Goal: Transaction & Acquisition: Purchase product/service

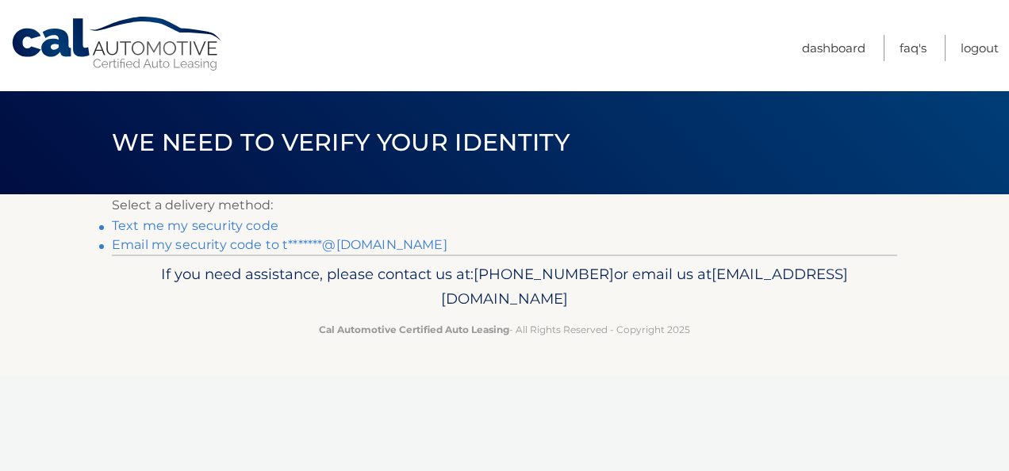
click at [209, 230] on link "Text me my security code" at bounding box center [195, 225] width 167 height 15
click at [319, 244] on link "Email my security code to t*******@icloud.com" at bounding box center [280, 244] width 336 height 15
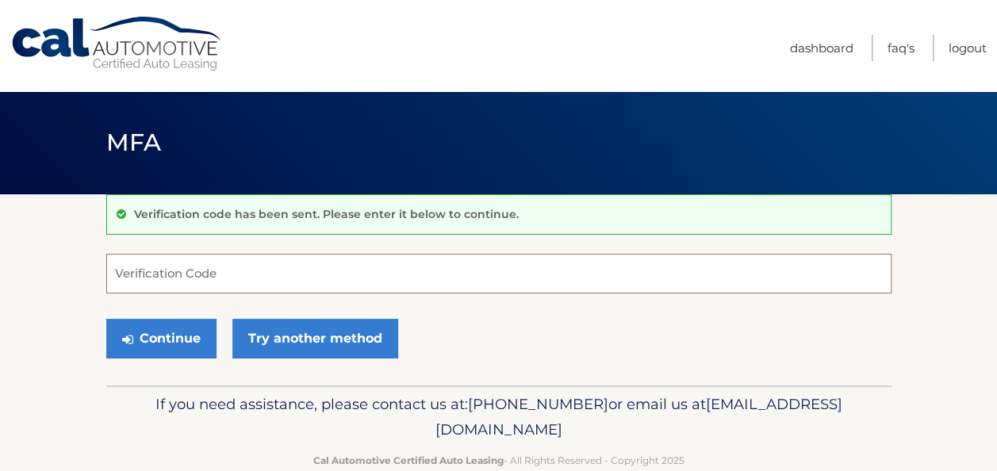
click at [209, 281] on input "Verification Code" at bounding box center [498, 274] width 785 height 40
paste input "155564"
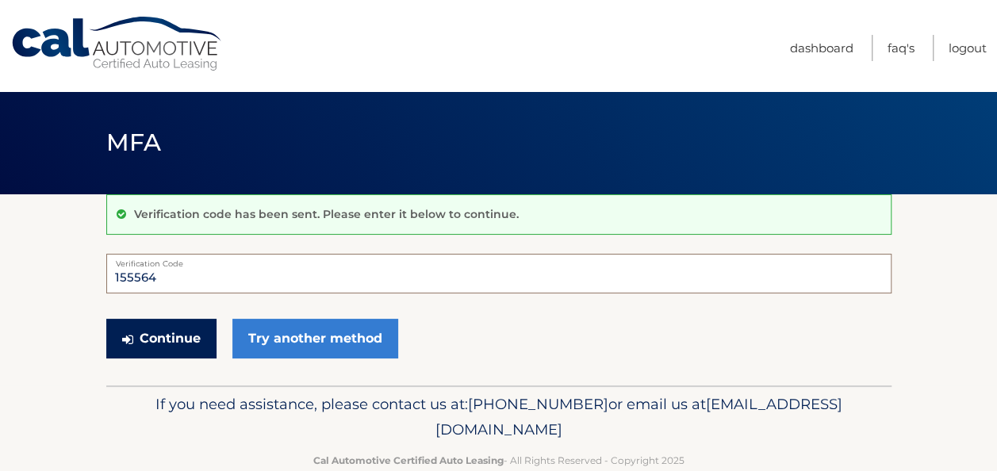
type input "155564"
click at [179, 334] on button "Continue" at bounding box center [161, 339] width 110 height 40
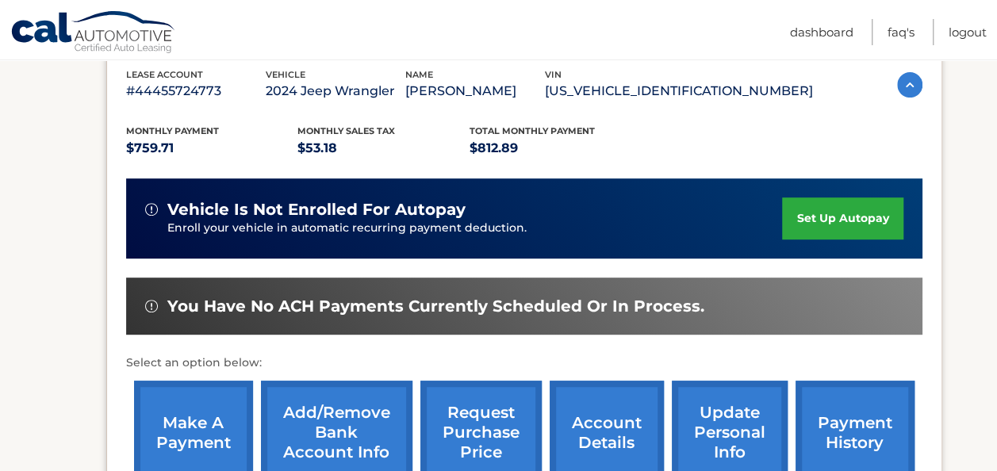
scroll to position [317, 0]
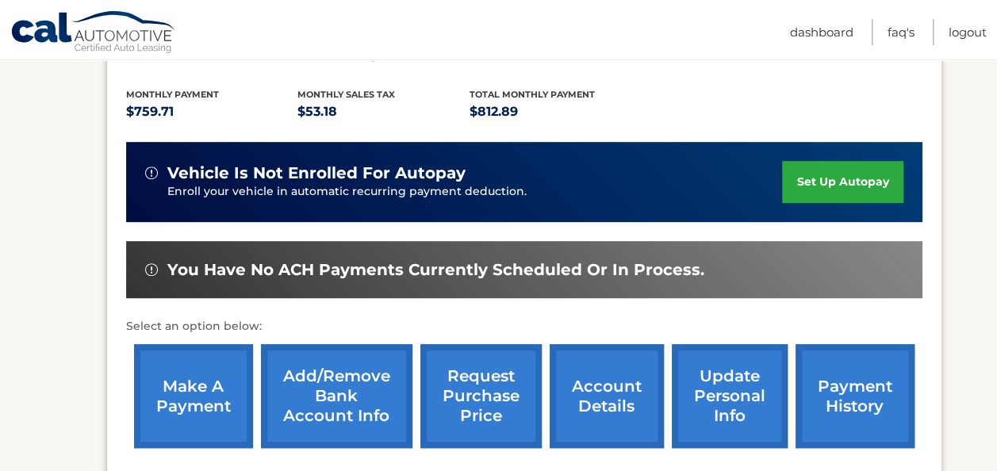
click at [191, 397] on link "make a payment" at bounding box center [193, 396] width 119 height 104
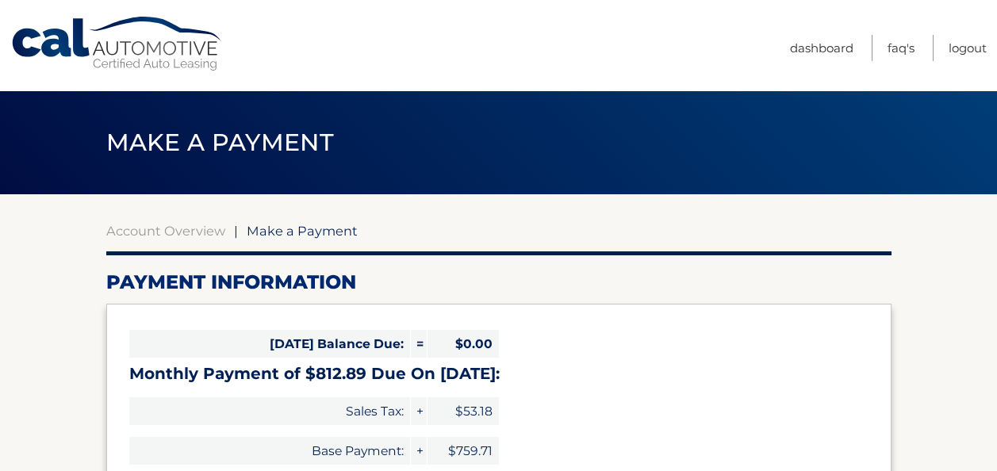
select select "Yjc2NzQ0ZTctZmU1YS00MmEwLTg4YTMtNTVkZjA3NTk1Y2E0"
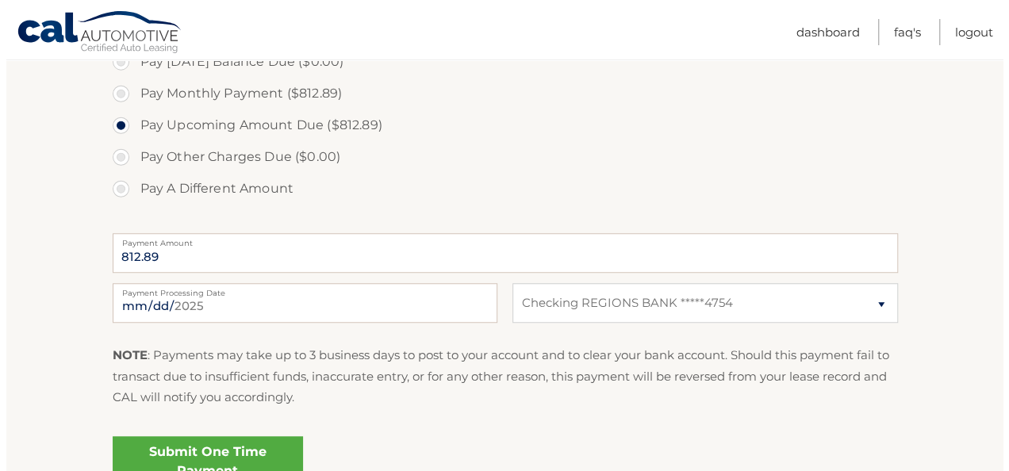
scroll to position [582, 0]
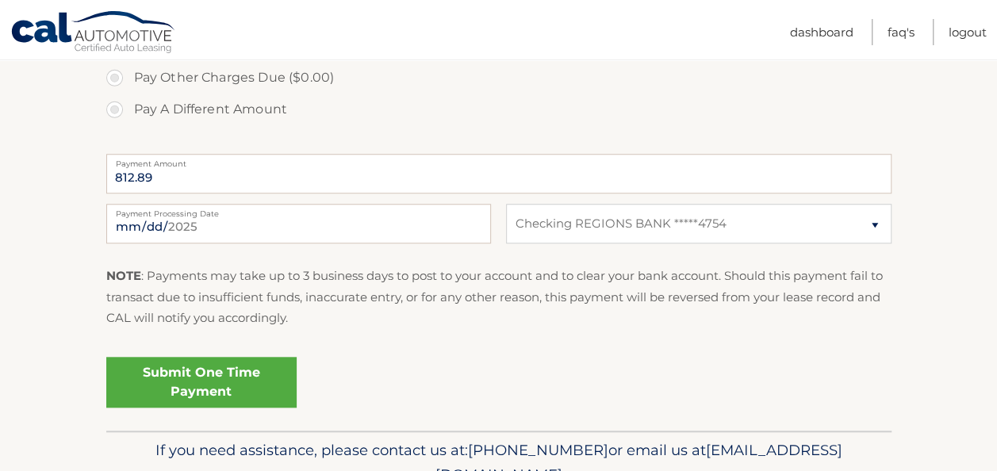
click at [189, 387] on link "Submit One Time Payment" at bounding box center [201, 382] width 190 height 51
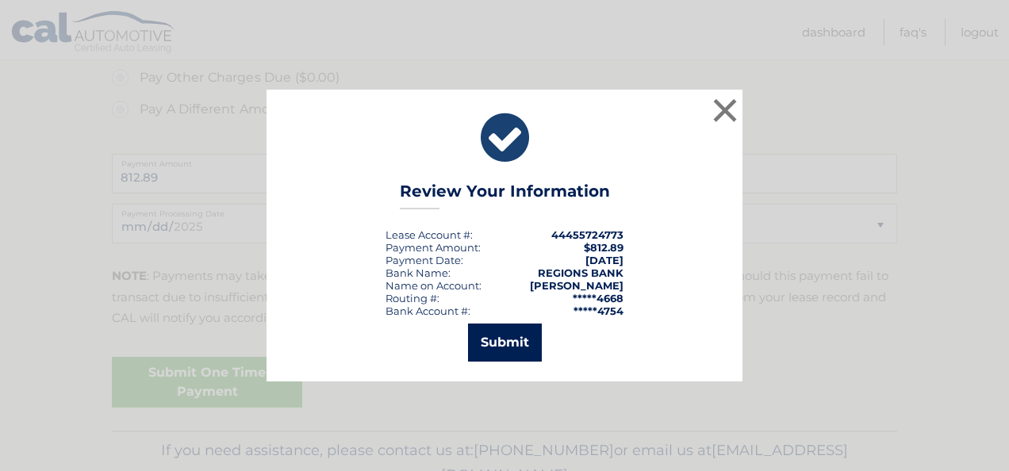
click at [511, 338] on button "Submit" at bounding box center [505, 343] width 74 height 38
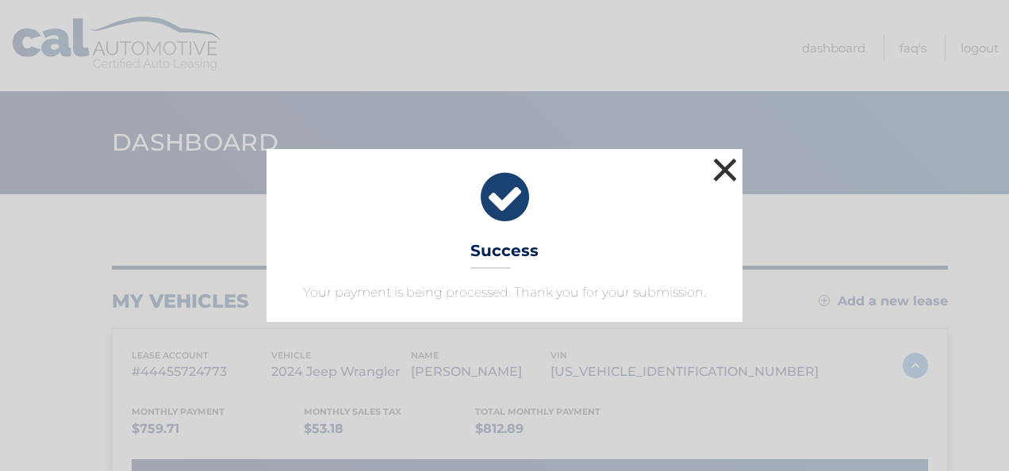
click at [728, 170] on button "×" at bounding box center [725, 170] width 32 height 32
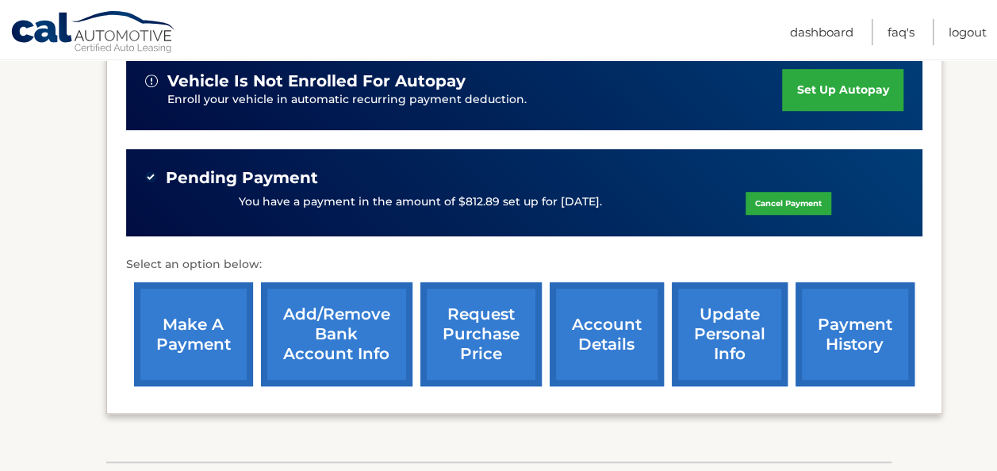
scroll to position [476, 0]
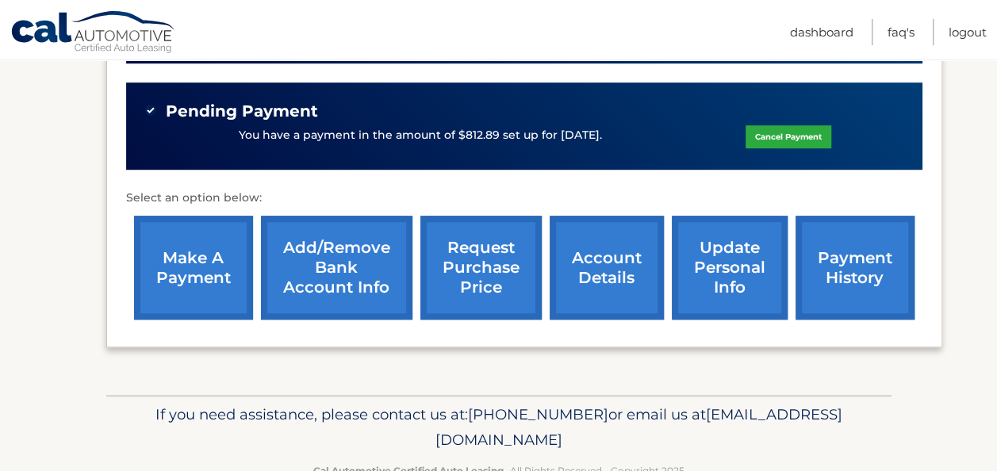
click at [596, 268] on link "account details" at bounding box center [607, 268] width 114 height 104
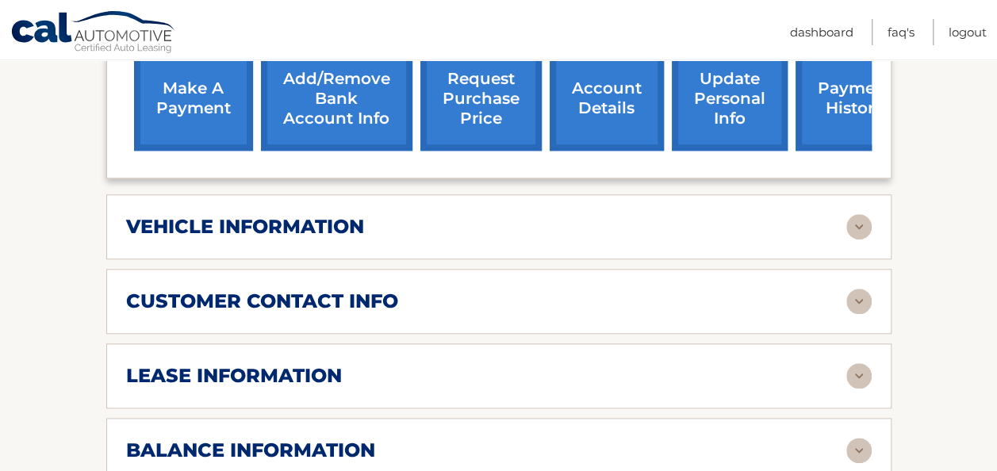
scroll to position [714, 0]
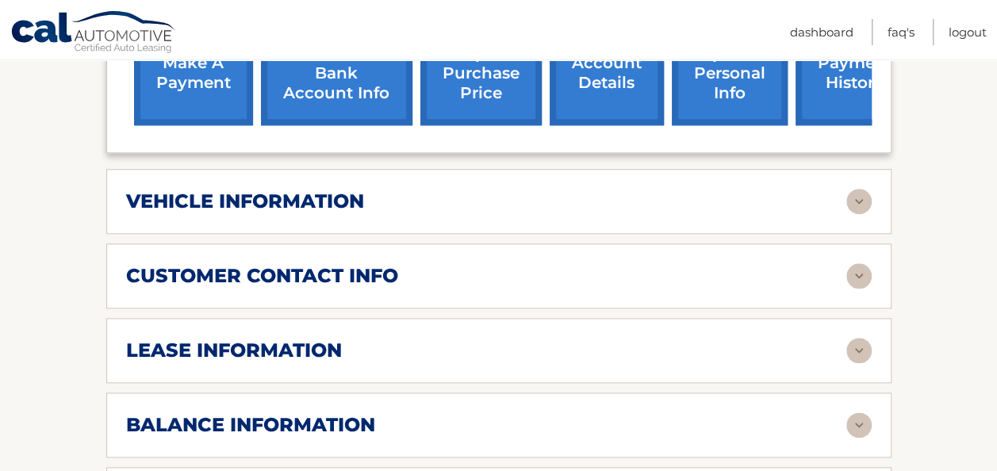
click at [865, 338] on img at bounding box center [859, 350] width 25 height 25
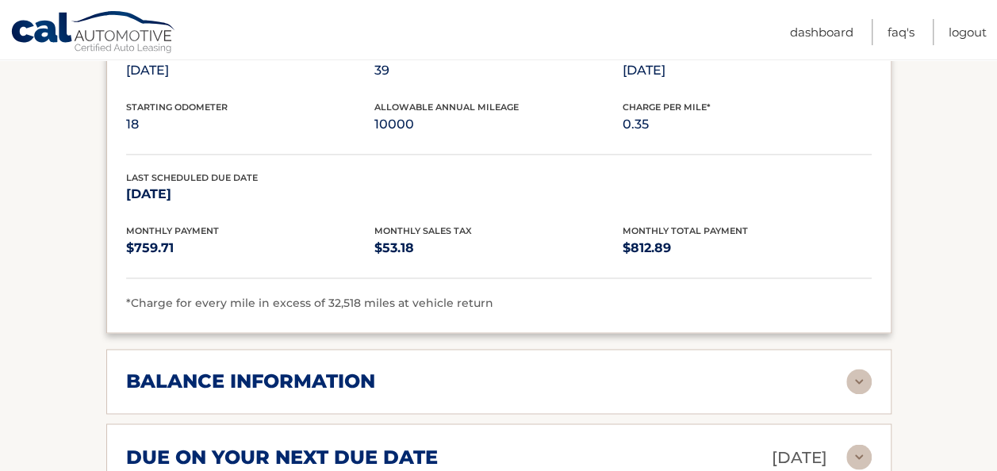
scroll to position [1031, 0]
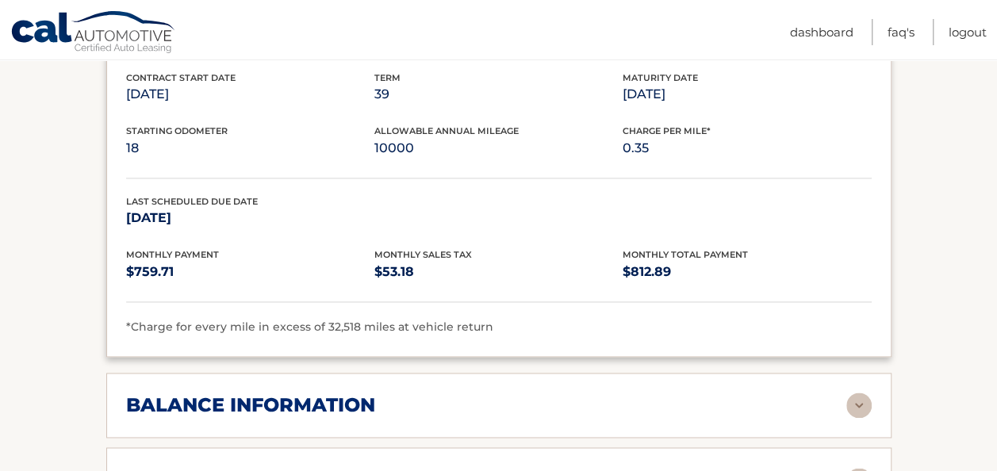
click at [858, 393] on img at bounding box center [859, 405] width 25 height 25
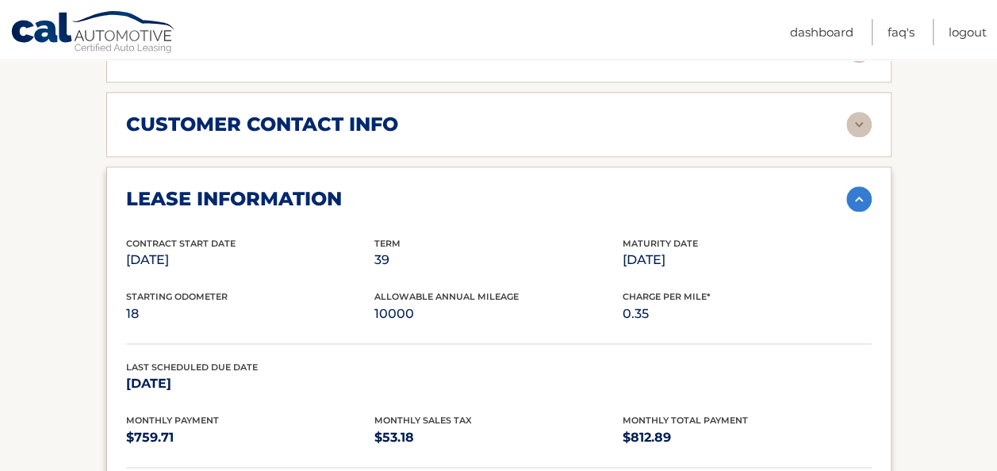
scroll to position [873, 0]
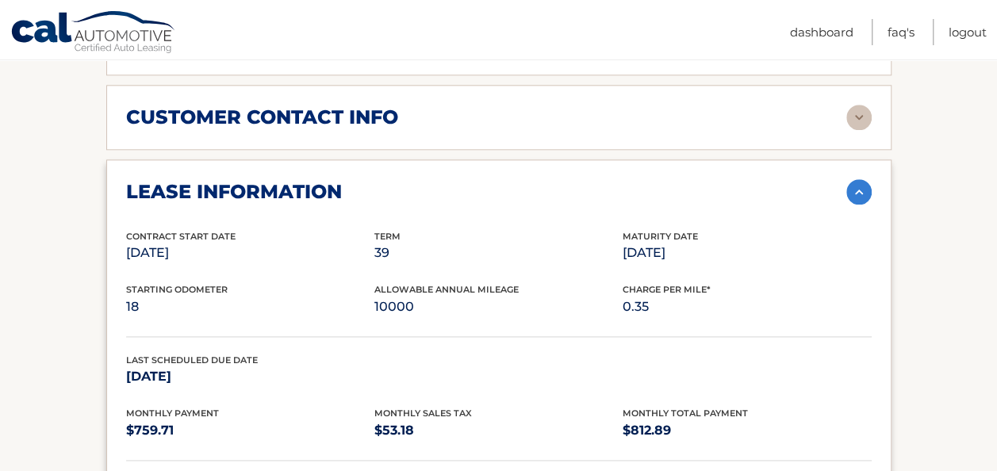
click at [858, 179] on img at bounding box center [859, 191] width 25 height 25
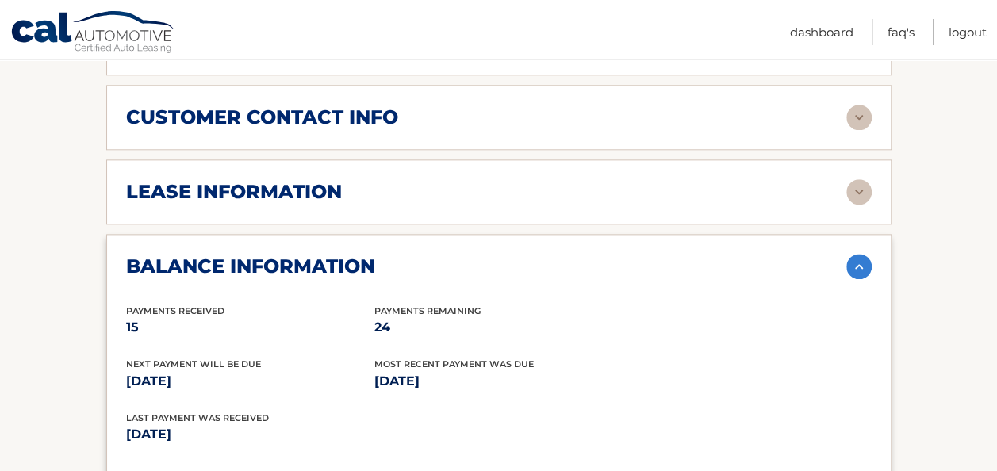
click at [858, 254] on img at bounding box center [859, 266] width 25 height 25
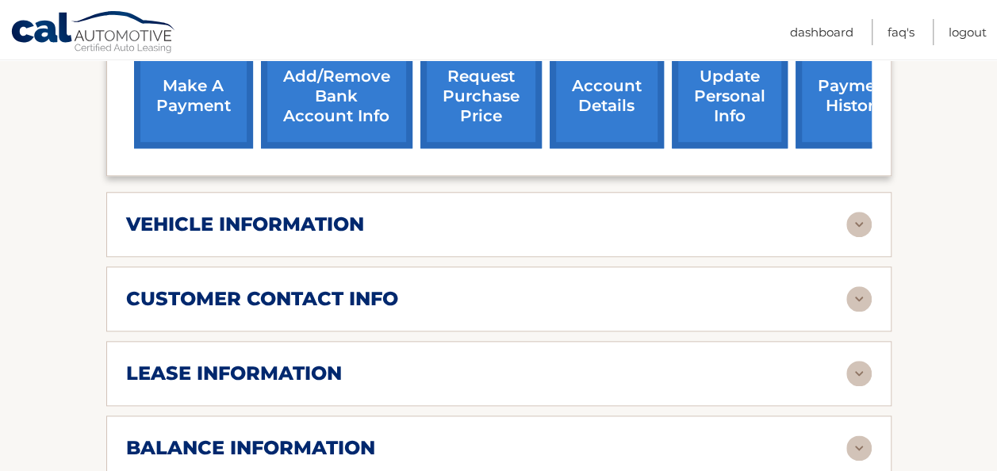
scroll to position [635, 0]
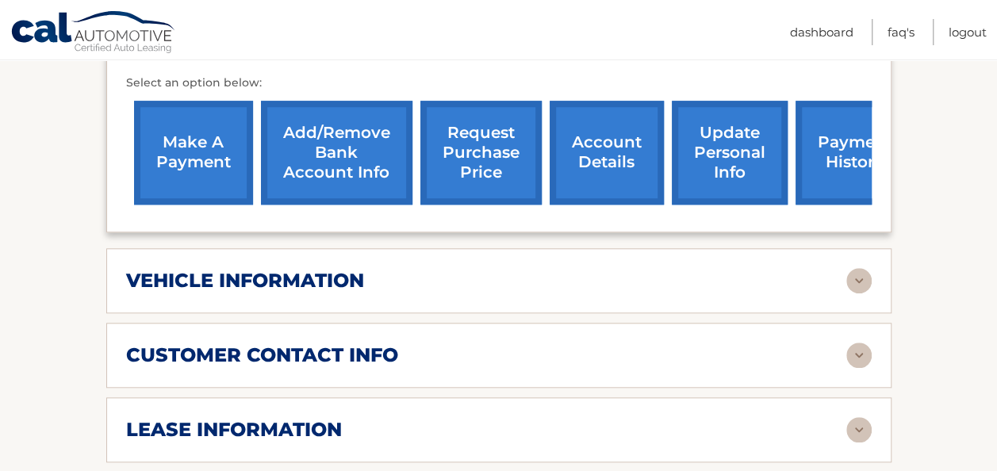
click at [866, 268] on img at bounding box center [859, 280] width 25 height 25
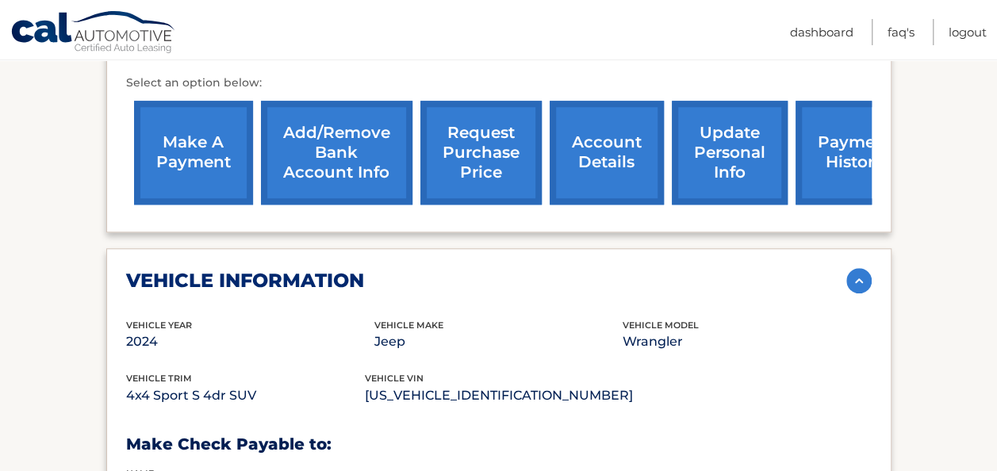
click at [857, 268] on img at bounding box center [859, 280] width 25 height 25
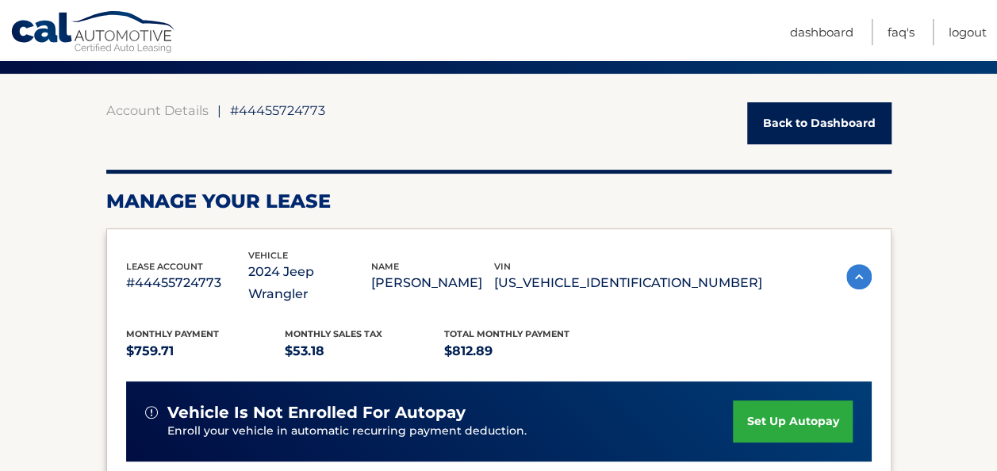
scroll to position [0, 0]
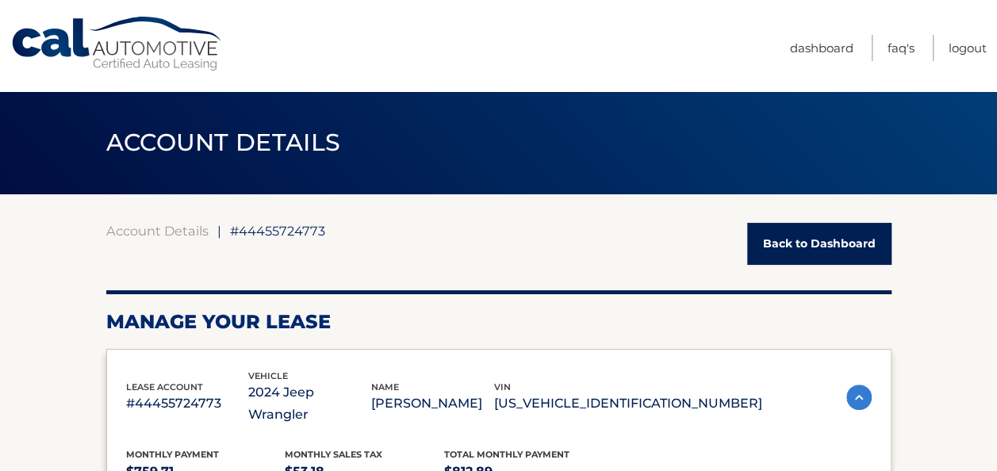
click at [802, 243] on link "Back to Dashboard" at bounding box center [819, 244] width 144 height 42
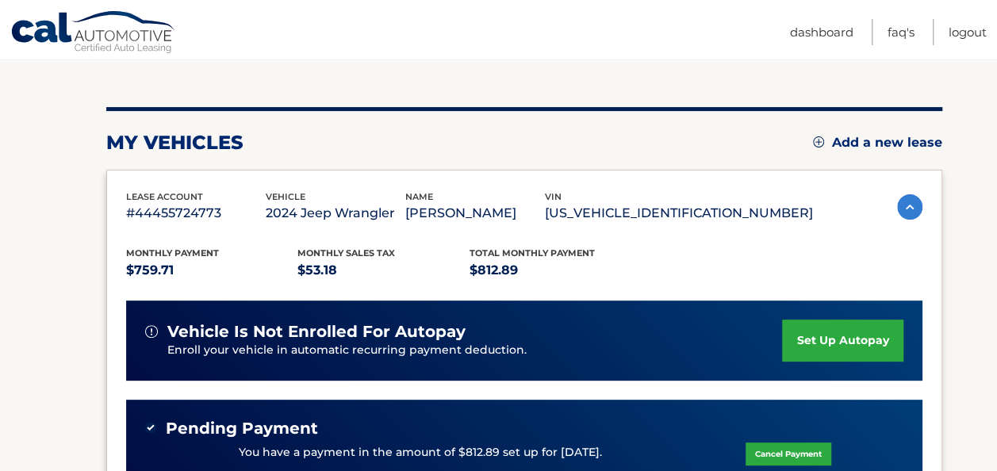
scroll to position [159, 0]
click at [971, 34] on link "Logout" at bounding box center [968, 32] width 38 height 26
